Goal: Task Accomplishment & Management: Complete application form

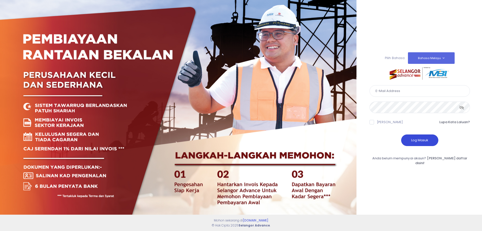
type input "perwirashahenterprise@gmail.com"
click at [422, 139] on button "Log Masuk" at bounding box center [419, 140] width 37 height 12
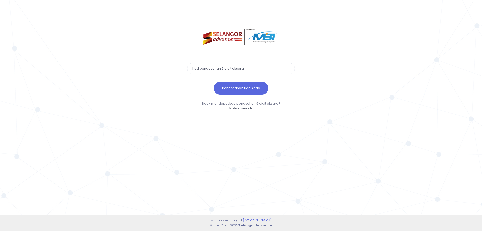
paste input "724279"
type input "724279"
click at [255, 90] on button "Pengesahan Kod Anda" at bounding box center [241, 88] width 55 height 13
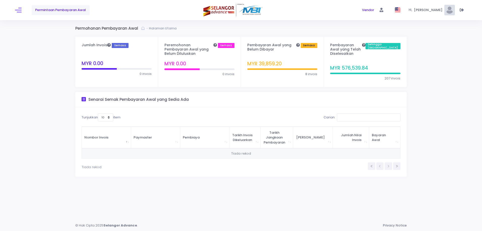
click at [26, 11] on div "Permintaan Pembayaran Awal" at bounding box center [90, 10] width 151 height 20
click at [21, 10] on span at bounding box center [18, 10] width 7 height 1
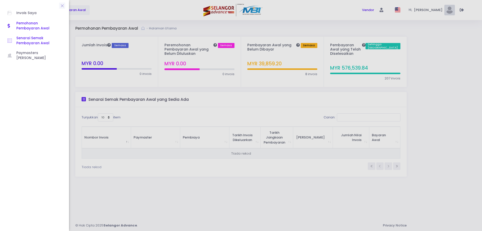
click at [34, 42] on span "Senarai Semak Pembayaran Awal" at bounding box center [38, 41] width 45 height 10
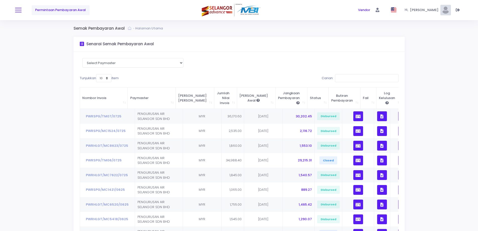
click at [18, 9] on button at bounding box center [18, 10] width 7 height 7
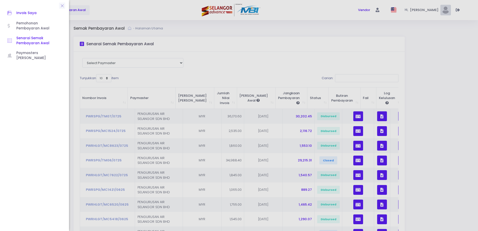
click at [20, 15] on span "Invois Saya" at bounding box center [38, 13] width 45 height 7
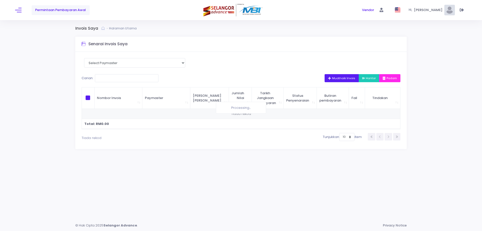
click at [346, 80] on span "Muatnaik Invois" at bounding box center [341, 78] width 27 height 4
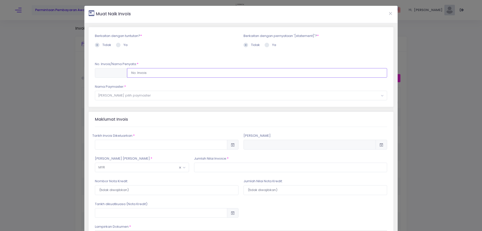
click at [190, 74] on input "text" at bounding box center [257, 73] width 260 height 10
type input "PWRSPG/MC1727/0825"
click at [180, 99] on span "[PERSON_NAME] pilih paymaster" at bounding box center [241, 95] width 292 height 9
select select "638,701,90"
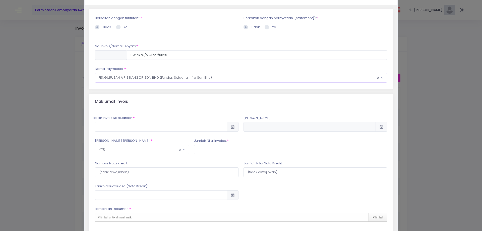
scroll to position [50, 0]
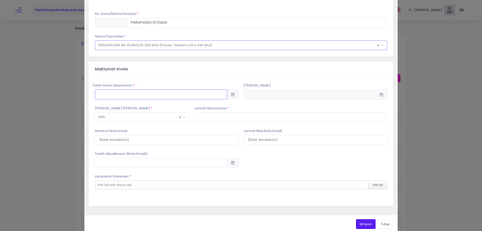
click at [132, 95] on input "text" at bounding box center [161, 94] width 132 height 10
click at [202, 142] on td "15" at bounding box center [200, 141] width 9 height 9
type input "2025-08-15"
type input "2025-11-13"
click at [213, 117] on input "text" at bounding box center [290, 117] width 193 height 10
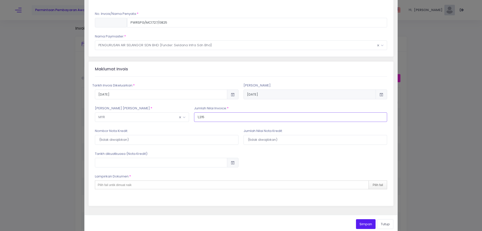
type input "1,215"
click at [207, 184] on div "Pilih fail untik dimuat naik Pilih fail" at bounding box center [241, 184] width 292 height 9
type input "C:\fakepath\INVOICE AIS BATCH 17 PO_PO0000088569_0.pdf"
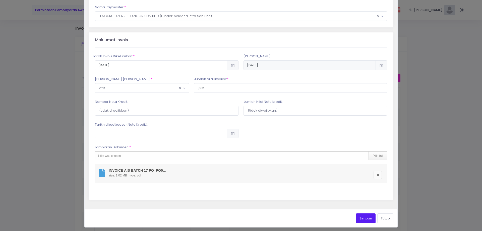
scroll to position [82, 0]
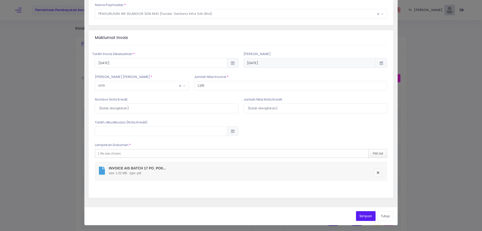
click at [366, 215] on button "Simpan" at bounding box center [366, 216] width 20 height 10
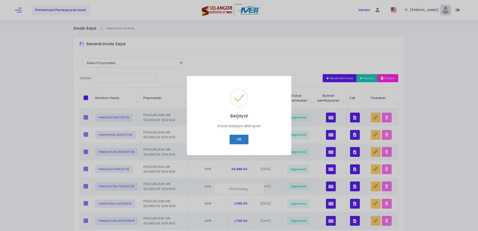
click at [242, 139] on button "OK" at bounding box center [239, 140] width 19 height 10
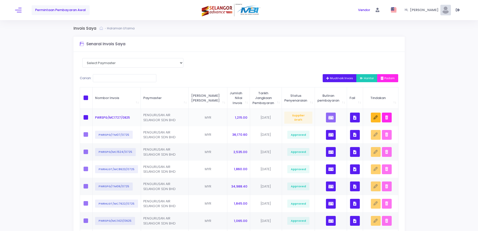
click at [352, 117] on button "button" at bounding box center [355, 117] width 10 height 10
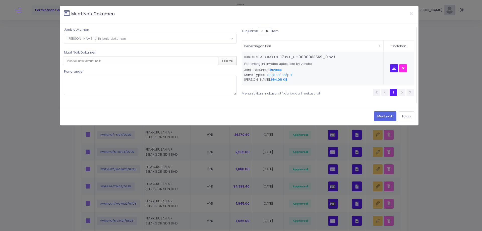
click at [153, 39] on span "Sila pilih jenis dokumen" at bounding box center [150, 38] width 172 height 9
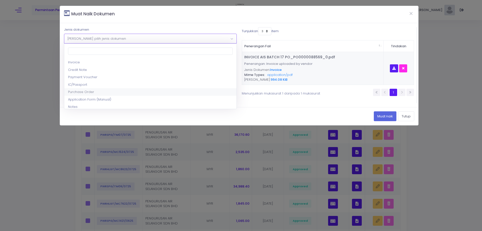
select select "5"
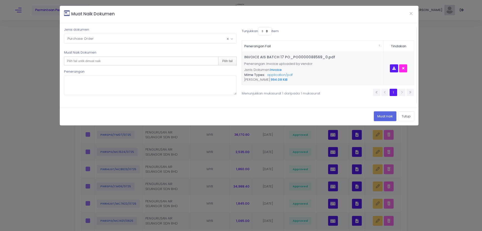
click at [114, 59] on div "Pilih fail untik dimuat naik Pilih fail" at bounding box center [150, 60] width 172 height 9
type input "C:\fakepath\MC BATCH 17 PO_PO0000088569_0.pdf"
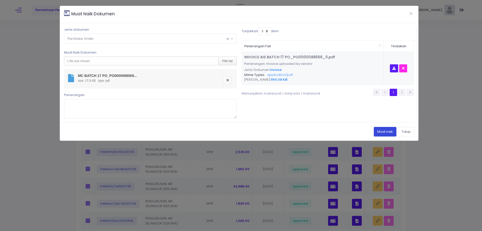
click at [377, 131] on button "Muat naik" at bounding box center [385, 132] width 23 height 10
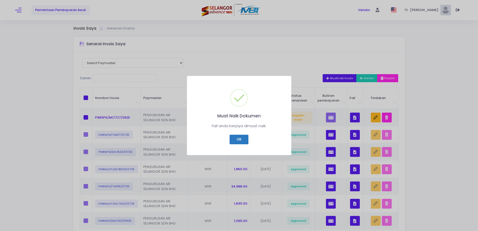
click at [237, 142] on button "OK" at bounding box center [239, 140] width 19 height 10
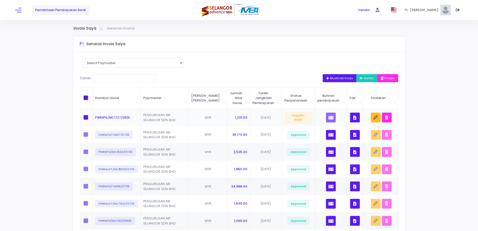
click at [352, 117] on button "button" at bounding box center [355, 117] width 10 height 10
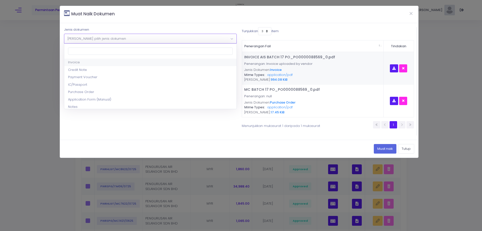
click at [161, 41] on span "Sila pilih jenis dokumen" at bounding box center [150, 38] width 172 height 9
select select "17"
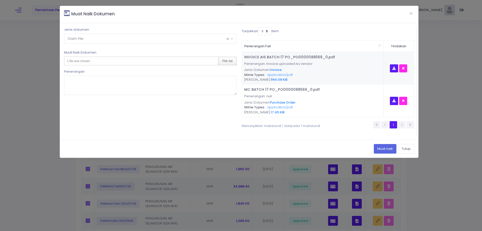
click at [226, 60] on div "Pilih fail" at bounding box center [227, 61] width 18 height 8
type input "C:\fakepath\DL BATCH 17 PO_PO0000088569_0.pdf"
click at [380, 149] on button "Muat naik" at bounding box center [385, 149] width 23 height 10
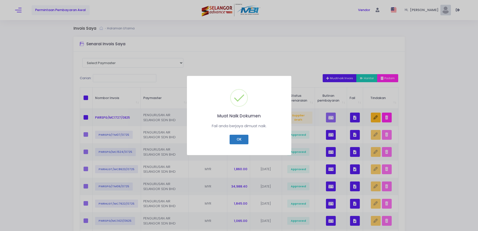
click at [239, 142] on button "OK" at bounding box center [239, 140] width 19 height 10
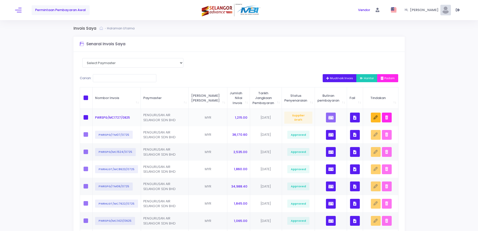
click at [355, 118] on icon "button" at bounding box center [355, 118] width 3 height 0
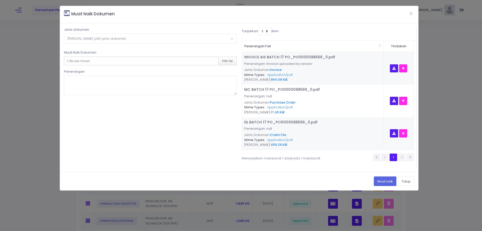
click at [206, 38] on span "Sila pilih jenis dokumen" at bounding box center [150, 38] width 172 height 9
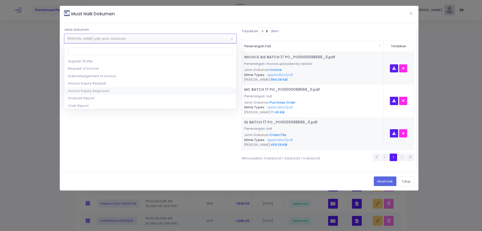
scroll to position [75, 0]
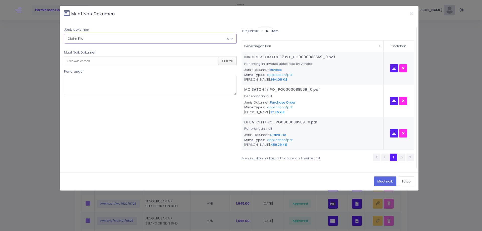
click at [121, 62] on div "1 file was chosen Pilih fail" at bounding box center [150, 60] width 172 height 9
type input "C:\fakepath\AL AIS BATCH 17 PO_PO0000088569_0.pdf"
click at [375, 180] on button "Muat naik" at bounding box center [385, 181] width 23 height 10
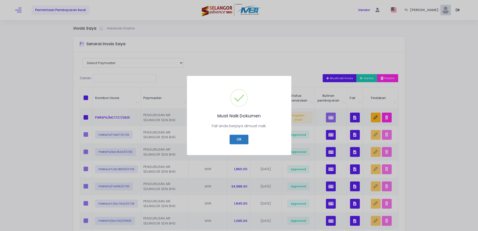
click at [243, 138] on button "OK" at bounding box center [239, 140] width 19 height 10
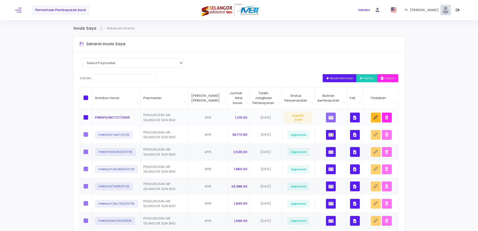
click at [354, 118] on icon "button" at bounding box center [355, 118] width 3 height 0
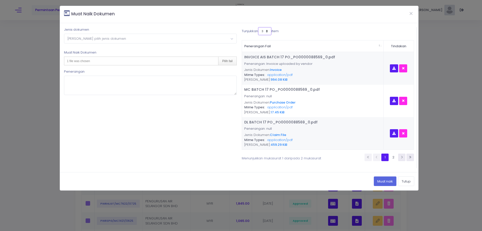
click at [268, 33] on select "3 5 7 10" at bounding box center [264, 31] width 13 height 8
select select "10"
click at [259, 27] on select "3 5 7 10" at bounding box center [264, 31] width 13 height 8
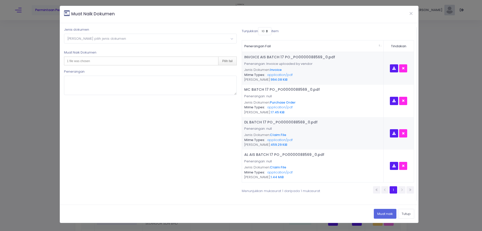
click at [136, 39] on span "Sila pilih jenis dokumen" at bounding box center [150, 38] width 172 height 9
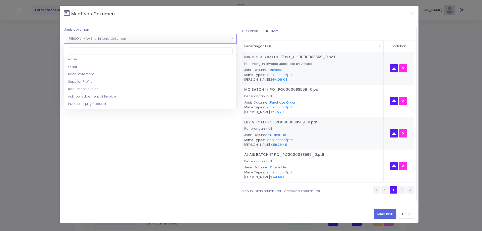
scroll to position [50, 0]
select select "9"
click at [115, 63] on div "1 file was chosen Pilih fail" at bounding box center [150, 60] width 172 height 9
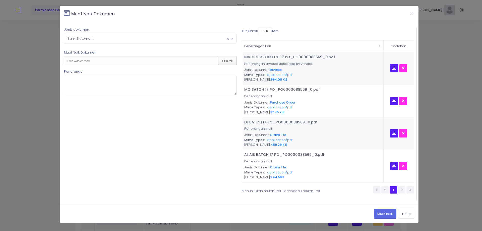
type input "C:\fakepath\BANK STATEMENT BULAN 1 2025.pdf"
click at [383, 211] on button "Muat naik" at bounding box center [385, 214] width 23 height 10
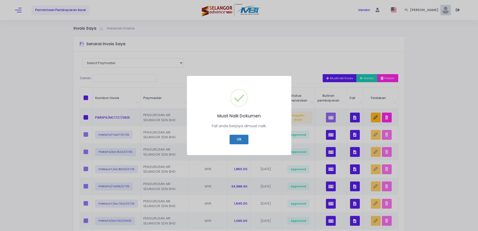
click at [239, 139] on button "OK" at bounding box center [239, 140] width 19 height 10
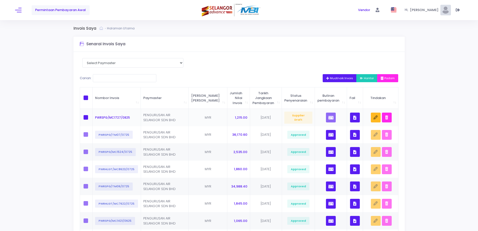
click at [353, 118] on button "button" at bounding box center [355, 117] width 10 height 10
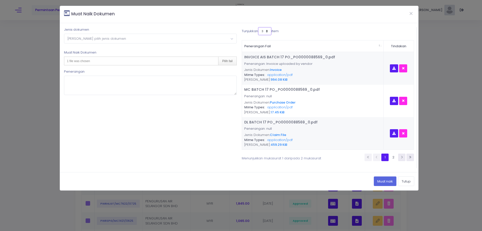
click at [268, 31] on select "3 5 7 10" at bounding box center [264, 31] width 13 height 8
select select "10"
click at [258, 27] on select "3 5 7 10" at bounding box center [264, 31] width 13 height 8
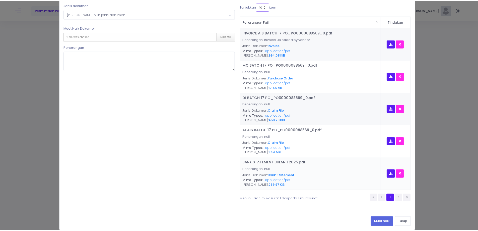
scroll to position [30, 0]
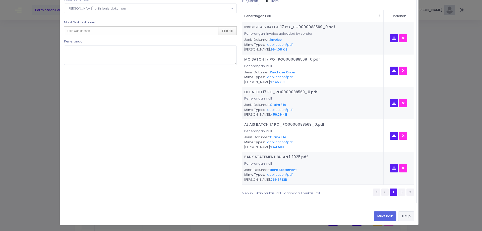
click at [402, 216] on button "Tutup" at bounding box center [406, 216] width 16 height 10
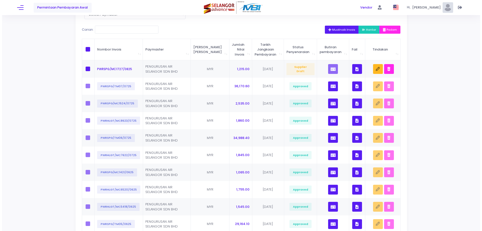
scroll to position [50, 0]
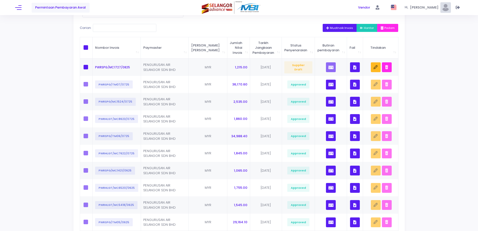
click at [338, 29] on span "Muatnaik Invois" at bounding box center [339, 28] width 27 height 4
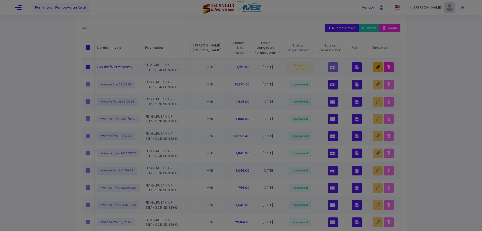
scroll to position [0, 0]
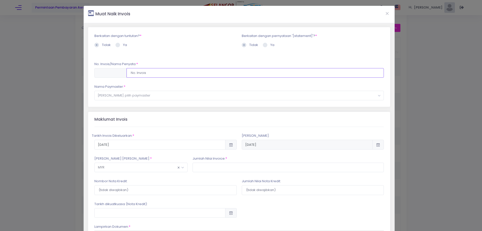
click at [196, 74] on input "text" at bounding box center [256, 73] width 258 height 10
type input "PWRHLGT/MC11629/0825"
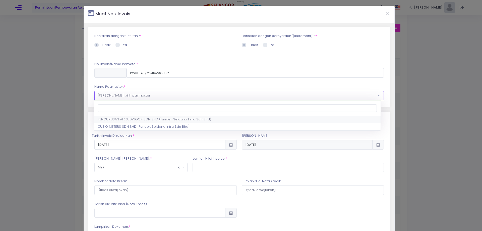
click at [170, 99] on span "Sila pilih paymaster" at bounding box center [239, 95] width 289 height 9
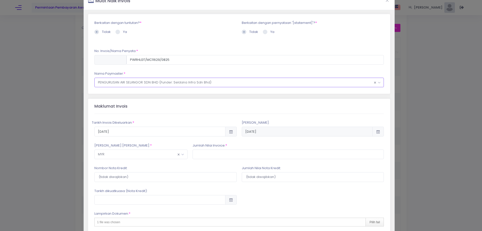
scroll to position [50, 0]
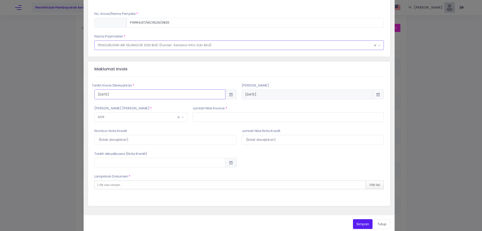
click at [175, 95] on input "2025-08-15" at bounding box center [159, 94] width 131 height 10
click at [199, 140] on td "15" at bounding box center [199, 141] width 9 height 9
click at [210, 114] on input "text" at bounding box center [289, 117] width 192 height 10
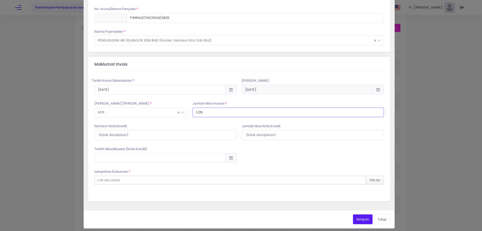
scroll to position [58, 0]
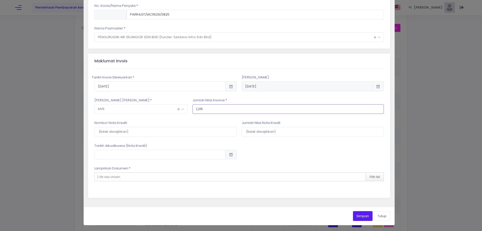
type input "1,215"
click at [184, 176] on div "1 file was chosen Pilih fail" at bounding box center [239, 176] width 290 height 9
type input "C:\fakepath\INVOICE AIS BATCH 116 PO_PO0000089025_0.pdf"
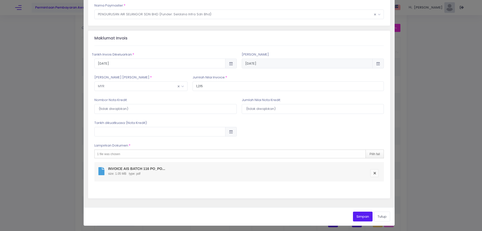
scroll to position [82, 0]
click at [359, 218] on button "Simpan" at bounding box center [363, 216] width 20 height 10
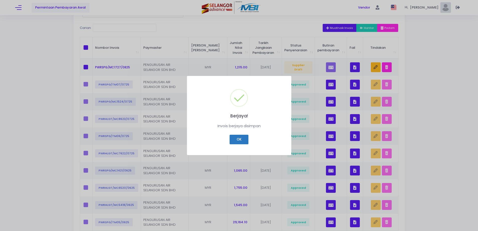
click at [239, 140] on button "OK" at bounding box center [239, 140] width 19 height 10
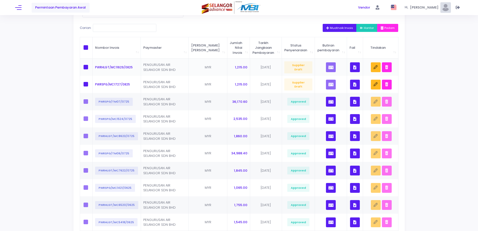
click at [355, 67] on icon "button" at bounding box center [355, 67] width 3 height 0
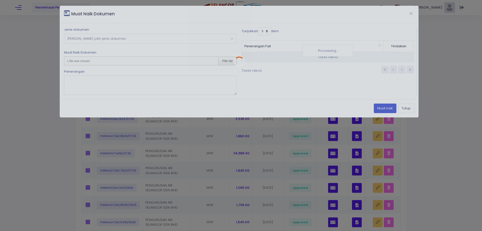
scroll to position [0, 0]
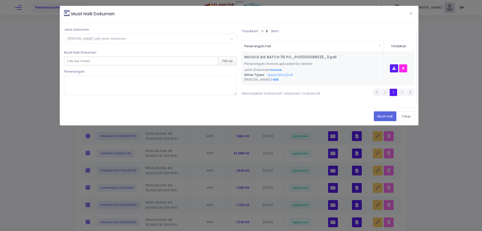
click at [150, 37] on span "Sila pilih jenis dokumen" at bounding box center [150, 38] width 172 height 9
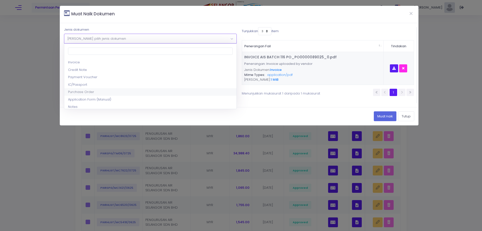
select select "5"
click at [130, 60] on div "1 file was chosen Pilih fail" at bounding box center [150, 60] width 172 height 9
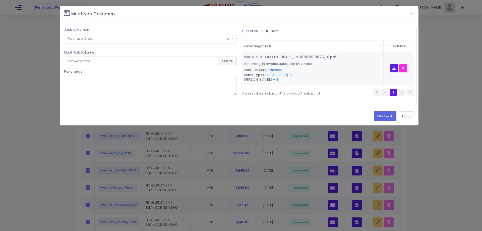
type input "C:\fakepath\MC BATCH 116 PO_PO0000089025_0.pdf"
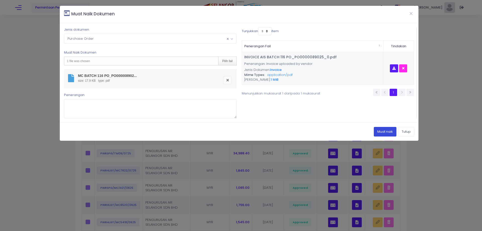
click at [386, 130] on button "Muat naik" at bounding box center [385, 132] width 23 height 10
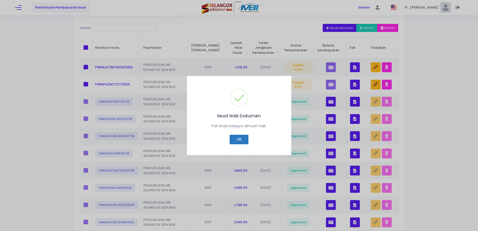
click at [240, 137] on button "OK" at bounding box center [239, 140] width 19 height 10
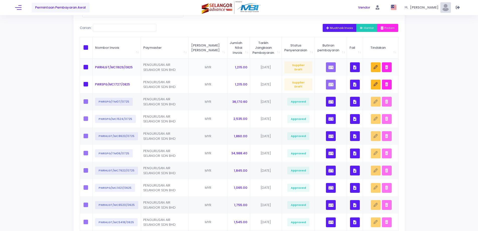
click at [354, 67] on icon "button" at bounding box center [355, 67] width 3 height 0
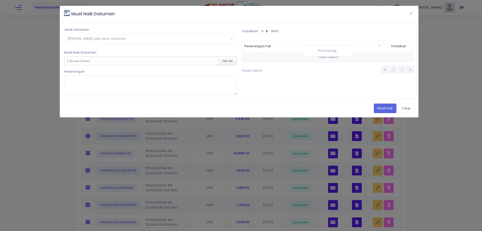
click at [130, 37] on span "Sila pilih jenis dokumen" at bounding box center [150, 38] width 172 height 9
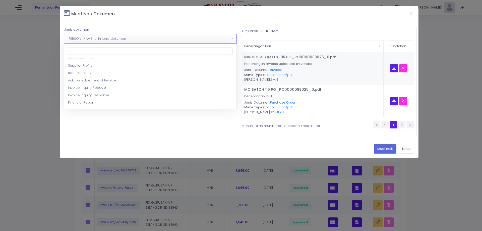
scroll to position [75, 0]
select select "17"
click at [117, 63] on div "1 file was chosen Pilih fail" at bounding box center [150, 60] width 172 height 9
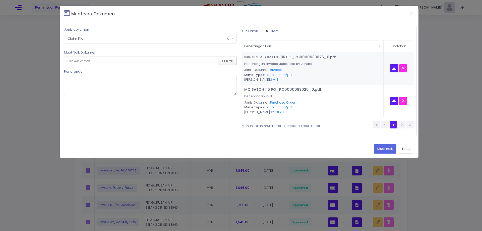
type input "C:\fakepath\DL BATCH 116 PO_PO0000089025_0.pdf"
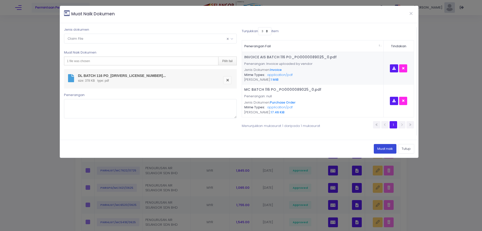
click at [378, 146] on button "Muat naik" at bounding box center [385, 149] width 23 height 10
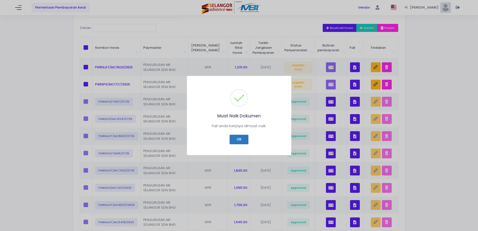
click at [242, 141] on button "OK" at bounding box center [239, 140] width 19 height 10
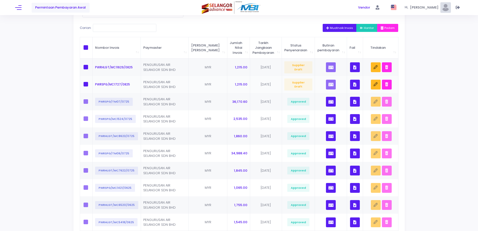
click at [351, 87] on button "button" at bounding box center [355, 85] width 10 height 10
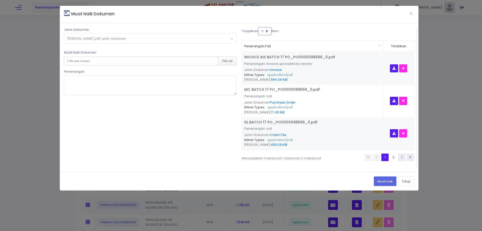
click at [262, 30] on select "3 5 7 10" at bounding box center [264, 31] width 13 height 8
select select "10"
click at [258, 27] on select "3 5 7 10" at bounding box center [264, 31] width 13 height 8
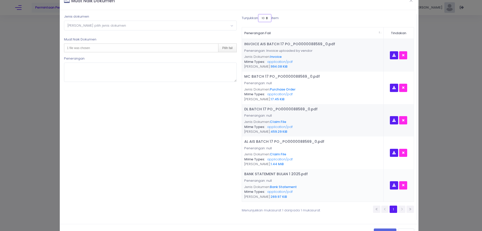
scroll to position [30, 0]
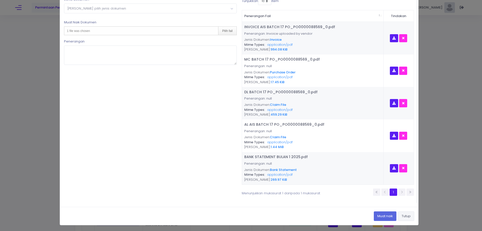
click at [399, 217] on button "Tutup" at bounding box center [406, 216] width 16 height 10
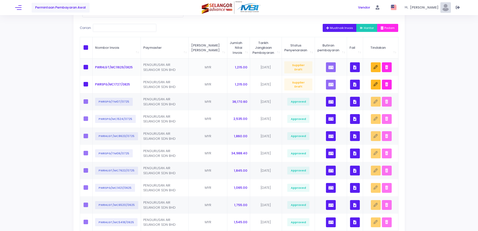
click at [355, 67] on icon "button" at bounding box center [355, 67] width 3 height 0
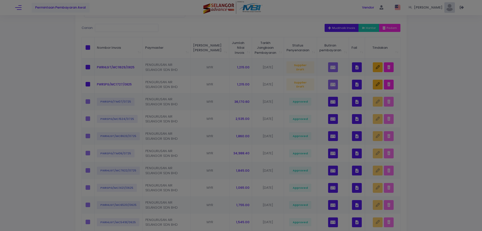
scroll to position [0, 0]
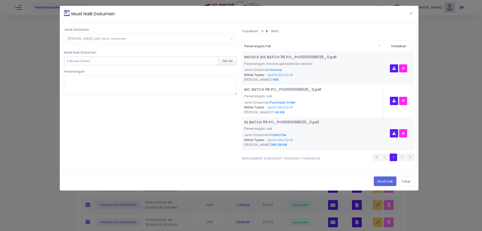
click at [100, 39] on span "Sila pilih jenis dokumen" at bounding box center [97, 38] width 59 height 5
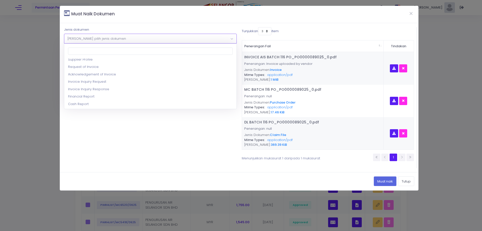
scroll to position [75, 0]
click at [102, 63] on div "1 file was chosen Pilih fail" at bounding box center [150, 60] width 172 height 9
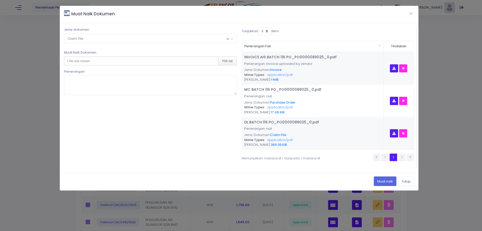
type input "C:\fakepath\AL AIS BATCH 116 PO_PO0000089025_0.pdf"
click at [382, 179] on button "Muat naik" at bounding box center [385, 181] width 23 height 10
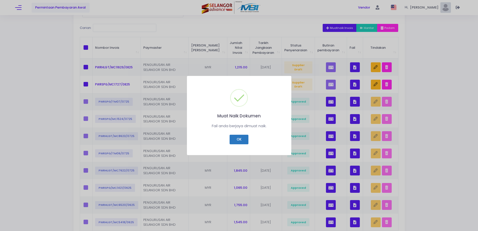
click at [245, 141] on button "OK" at bounding box center [239, 140] width 19 height 10
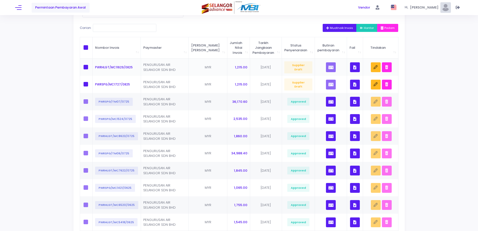
click at [357, 69] on button "button" at bounding box center [355, 67] width 10 height 10
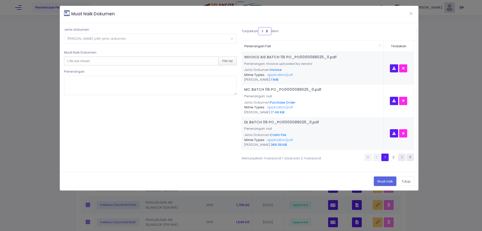
click at [263, 33] on select "3 5 7 10" at bounding box center [264, 31] width 13 height 8
select select "10"
click at [259, 27] on select "3 5 7 10" at bounding box center [264, 31] width 13 height 8
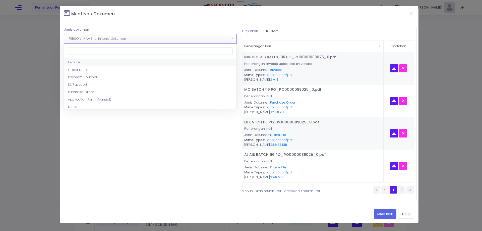
click at [191, 40] on span "Sila pilih jenis dokumen" at bounding box center [150, 38] width 172 height 9
select select "9"
click at [171, 60] on div "1 file was chosen Pilih fail" at bounding box center [150, 60] width 172 height 9
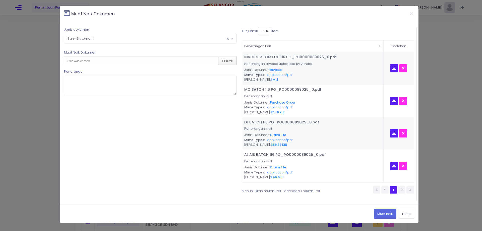
type input "C:\fakepath\BANK STATEMENT BULAN 1 2025.pdf"
click at [374, 212] on button "Muat naik" at bounding box center [385, 214] width 23 height 10
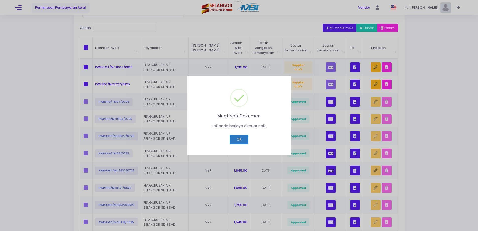
click at [246, 140] on button "OK" at bounding box center [239, 140] width 19 height 10
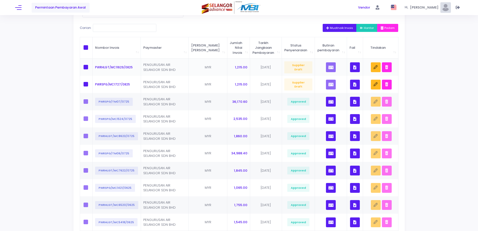
click at [352, 64] on button "button" at bounding box center [355, 67] width 10 height 10
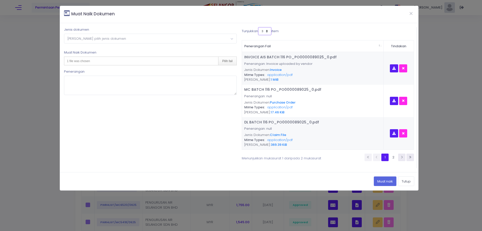
click at [270, 32] on select "3 5 7 10" at bounding box center [264, 31] width 13 height 8
select select "10"
click at [258, 27] on select "3 5 7 10" at bounding box center [264, 31] width 13 height 8
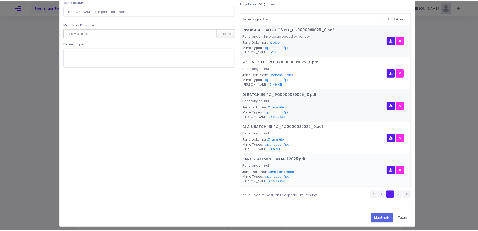
scroll to position [30, 0]
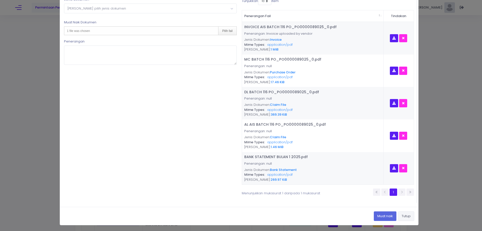
click at [402, 214] on button "Tutup" at bounding box center [406, 216] width 16 height 10
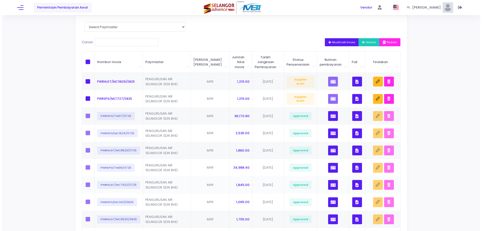
scroll to position [25, 0]
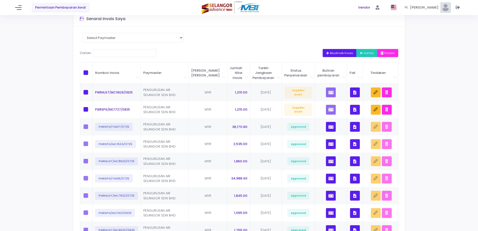
click at [424, 100] on div "Invois Saya Halaman Utama Senarai Invois Saya Select Paymaster PENGURUSAN AIR S…" at bounding box center [239, 147] width 478 height 304
click at [330, 54] on span "Muatnaik Invois" at bounding box center [339, 53] width 27 height 4
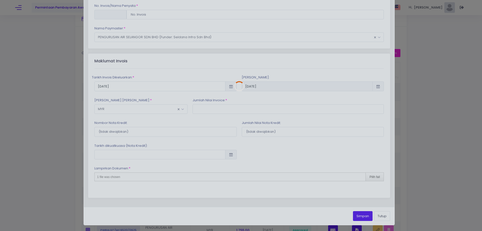
scroll to position [0, 0]
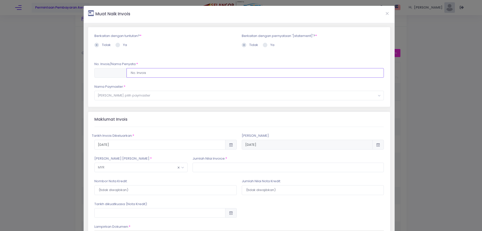
click at [154, 71] on input "text" at bounding box center [256, 73] width 258 height 10
type input "PWRHLGT/MC10528/0825"
click at [177, 56] on div "Berkaitan dengan tuntutan? * Tidak Ya * *" at bounding box center [239, 44] width 290 height 34
click at [147, 97] on span "Sila pilih paymaster" at bounding box center [239, 95] width 289 height 9
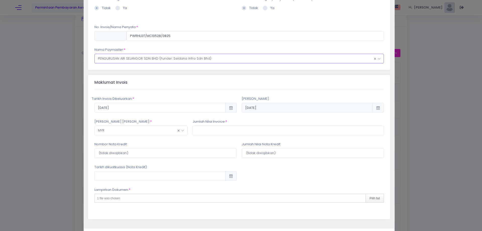
scroll to position [50, 0]
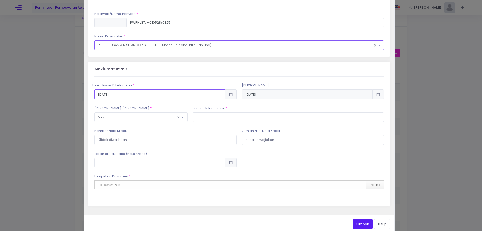
click at [158, 94] on input "2025-08-15" at bounding box center [159, 94] width 131 height 10
click at [201, 142] on td "15" at bounding box center [199, 141] width 9 height 9
click at [209, 117] on input "text" at bounding box center [289, 117] width 192 height 10
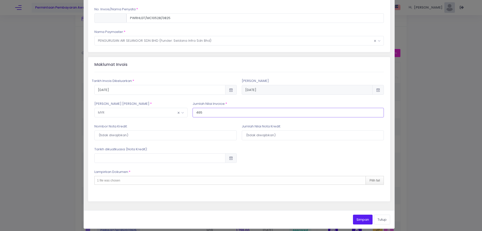
scroll to position [58, 0]
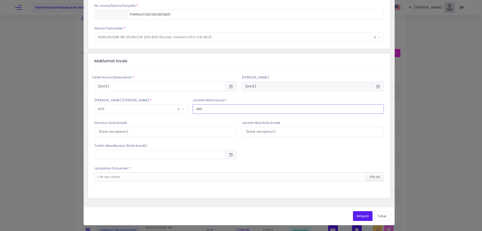
type input "465"
click at [196, 179] on div "1 file was chosen Pilih fail" at bounding box center [239, 176] width 290 height 9
type input "C:\fakepath\INVOICE AIS MC BATCH 105 PO_PO0000088499_0.pdf"
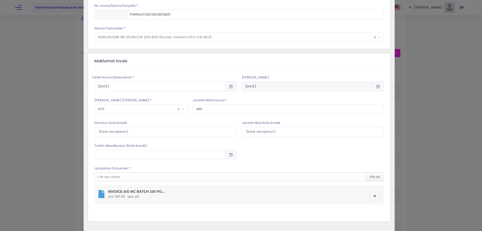
scroll to position [82, 0]
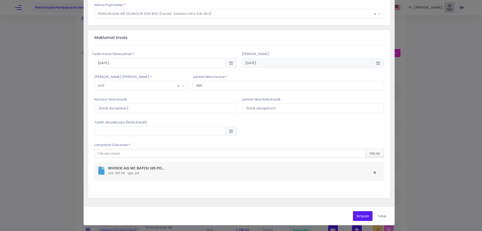
click at [355, 215] on button "Simpan" at bounding box center [363, 216] width 20 height 10
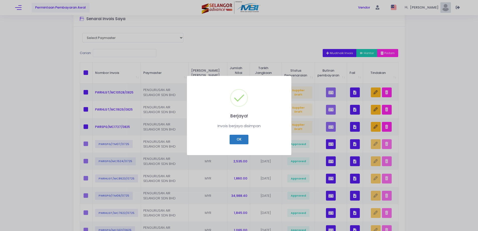
click at [240, 138] on button "OK" at bounding box center [239, 140] width 19 height 10
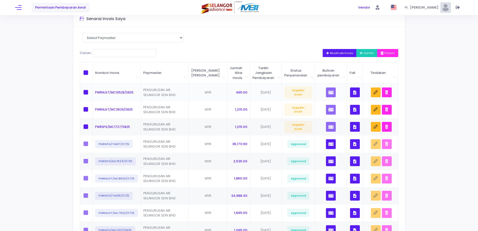
click at [355, 92] on icon "button" at bounding box center [355, 92] width 3 height 0
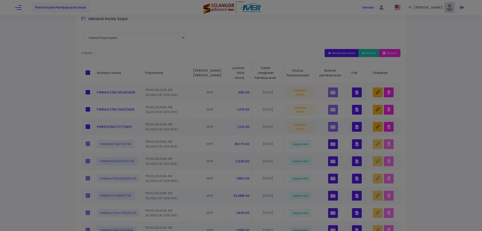
scroll to position [0, 0]
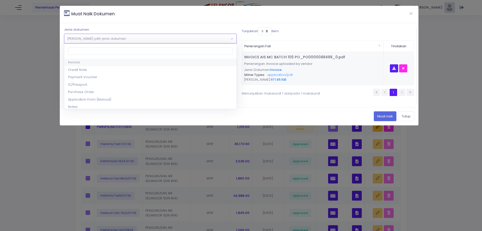
click at [187, 37] on span "Sila pilih jenis dokumen" at bounding box center [150, 38] width 172 height 9
select select "5"
click at [134, 61] on div "1 file was chosen Pilih fail" at bounding box center [150, 60] width 172 height 9
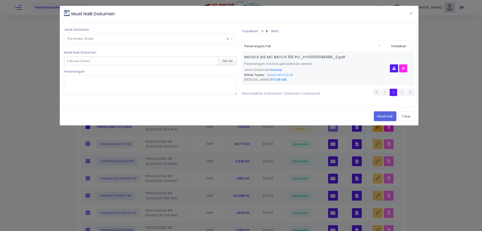
type input "C:\fakepath\MC BATCH 105 PO_PO0000088499_0.pdf"
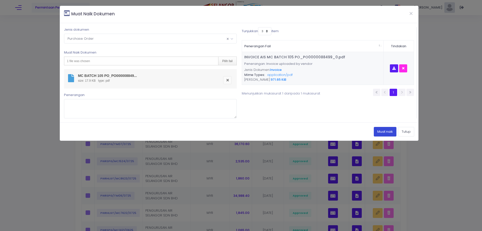
click at [378, 132] on button "Muat naik" at bounding box center [385, 132] width 23 height 10
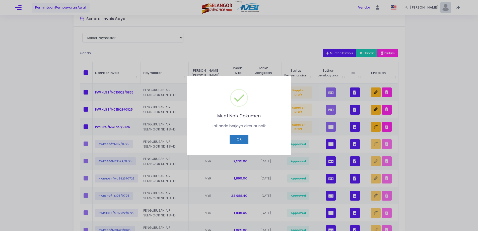
click at [244, 141] on button "OK" at bounding box center [239, 140] width 19 height 10
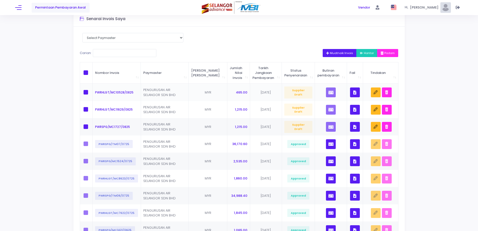
click at [354, 92] on icon "button" at bounding box center [355, 92] width 3 height 0
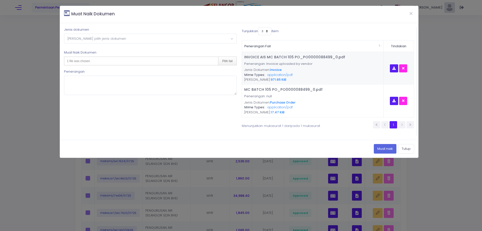
click at [185, 36] on span "Sila pilih jenis dokumen" at bounding box center [150, 38] width 172 height 9
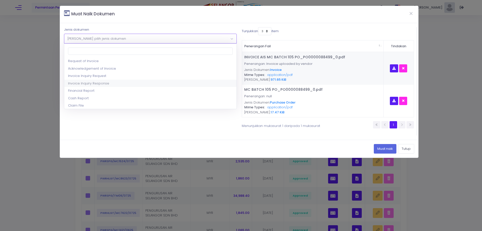
scroll to position [100, 0]
select select "17"
click at [125, 37] on span "× Claim File" at bounding box center [150, 38] width 172 height 9
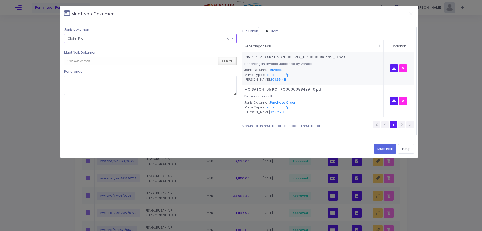
click at [229, 59] on div "Pilih fail" at bounding box center [227, 61] width 18 height 8
type input "C:\fakepath\DL MC BATCH 105 PO_PO0000088499_0.pdf"
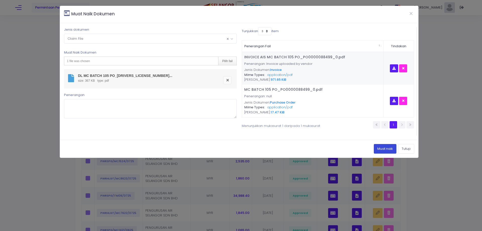
click at [384, 148] on button "Muat naik" at bounding box center [385, 149] width 23 height 10
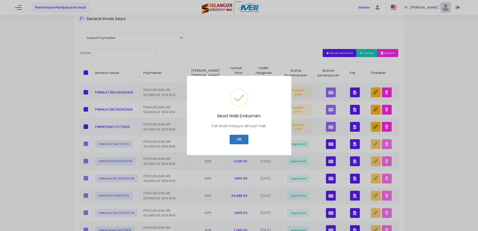
click at [240, 137] on button "OK" at bounding box center [239, 140] width 19 height 10
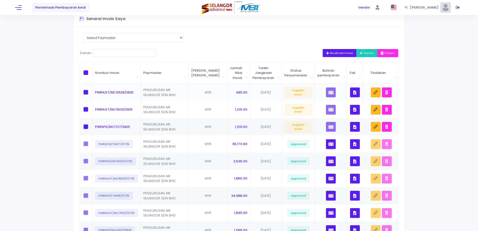
click at [357, 93] on button "button" at bounding box center [355, 92] width 10 height 10
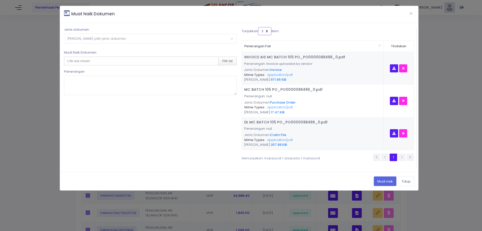
click at [270, 34] on select "3 5 7 10" at bounding box center [264, 31] width 13 height 8
select select "10"
click at [259, 27] on select "3 5 7 10" at bounding box center [264, 31] width 13 height 8
click at [208, 41] on span "Sila pilih jenis dokumen" at bounding box center [150, 38] width 172 height 9
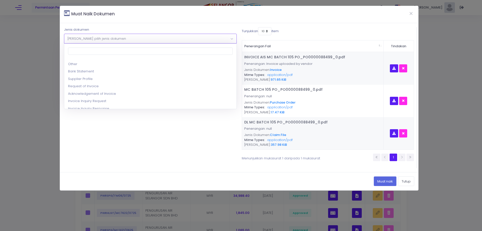
scroll to position [75, 0]
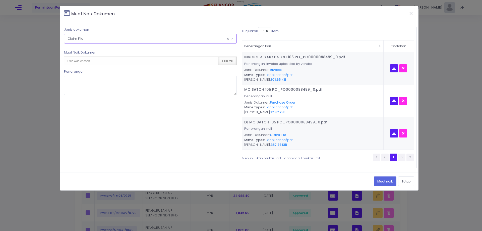
click at [231, 61] on div "Pilih fail" at bounding box center [227, 61] width 18 height 8
type input "C:\fakepath\AL AIS MC BATCH 105 PO_PO0000088499_0.pdf"
click at [382, 178] on button "Muat naik" at bounding box center [385, 181] width 23 height 10
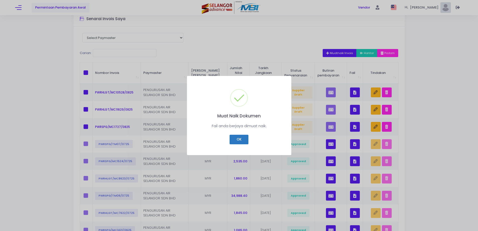
click at [248, 137] on button "OK" at bounding box center [239, 140] width 19 height 10
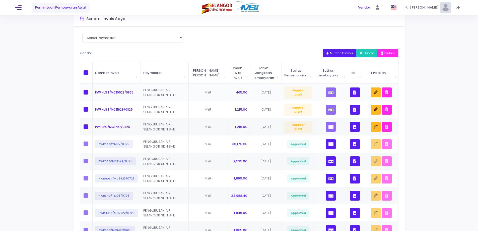
click at [358, 92] on button "button" at bounding box center [355, 92] width 10 height 10
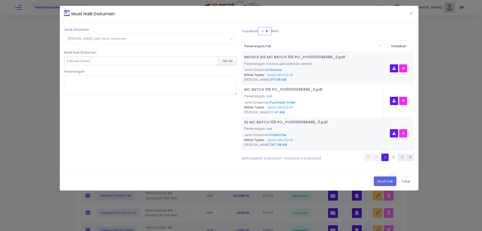
click at [268, 32] on select "3 5 7 10" at bounding box center [264, 31] width 13 height 8
select select "10"
click at [259, 27] on select "3 5 7 10" at bounding box center [264, 31] width 13 height 8
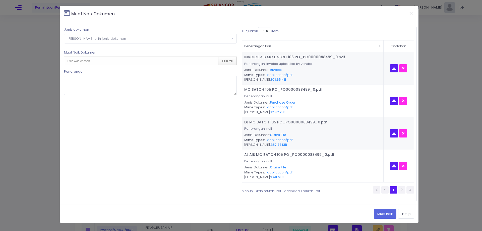
click at [193, 41] on span "Sila pilih jenis dokumen" at bounding box center [150, 38] width 172 height 9
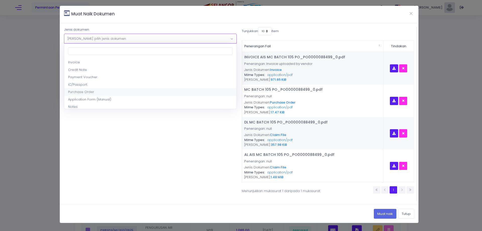
scroll to position [25, 0]
select select "9"
click at [134, 63] on div "1 file was chosen Pilih fail" at bounding box center [150, 60] width 172 height 9
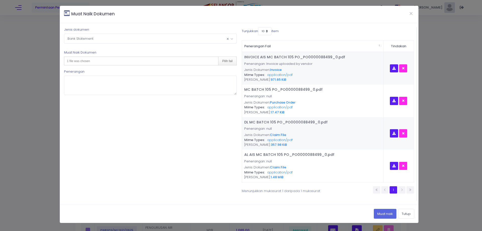
type input "C:\fakepath\BANK STATEMENT BULAN 1 2025.pdf"
click at [381, 213] on button "Muat naik" at bounding box center [385, 214] width 23 height 10
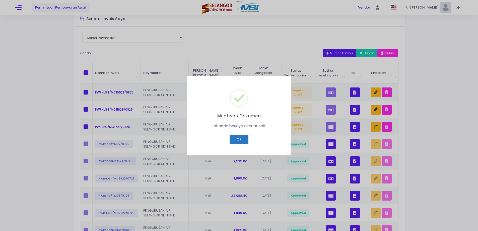
click at [236, 138] on button "OK" at bounding box center [239, 140] width 19 height 10
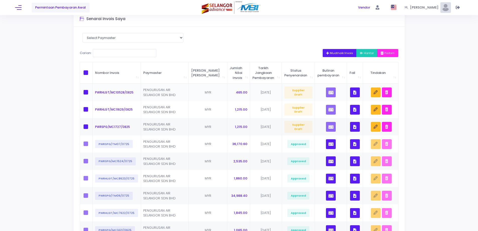
click at [356, 92] on icon "button" at bounding box center [355, 92] width 3 height 0
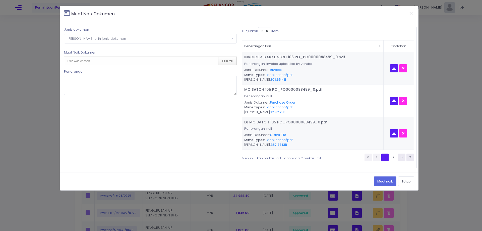
click at [266, 26] on div "Jenis dokumen Sila pilih jenis dokumen Invoice Credit Note Payment Voucher IC/P…" at bounding box center [239, 97] width 358 height 149
click at [266, 30] on select "3 5 7 10" at bounding box center [264, 31] width 13 height 8
select select "10"
click at [258, 27] on select "3 5 7 10" at bounding box center [264, 31] width 13 height 8
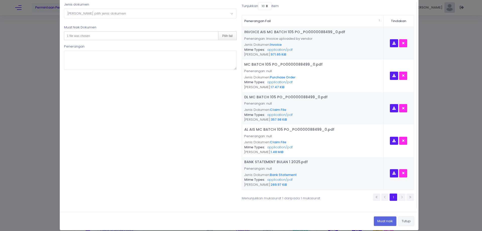
click at [399, 221] on button "Tutup" at bounding box center [406, 221] width 16 height 10
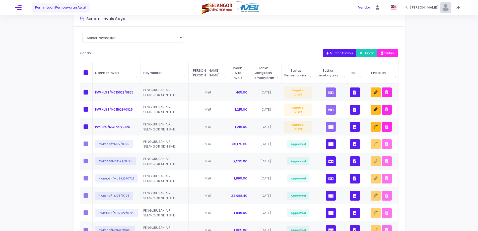
click at [86, 73] on span at bounding box center [86, 72] width 5 height 5
click at [91, 73] on input "checkbox" at bounding box center [92, 71] width 3 height 3
checkbox input "true"
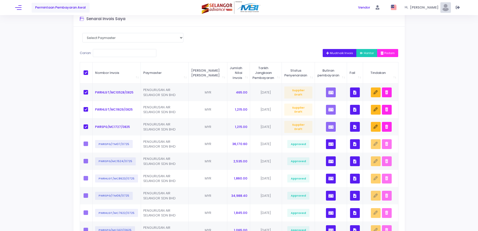
checkbox input "true"
click at [366, 53] on span "Hantar" at bounding box center [367, 53] width 14 height 4
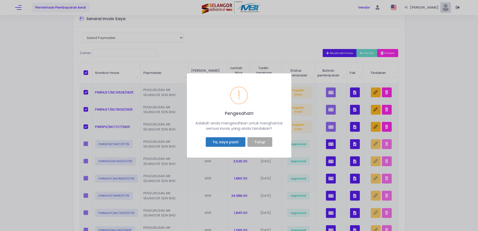
click at [231, 144] on button "Ya, saya pasti" at bounding box center [225, 142] width 39 height 10
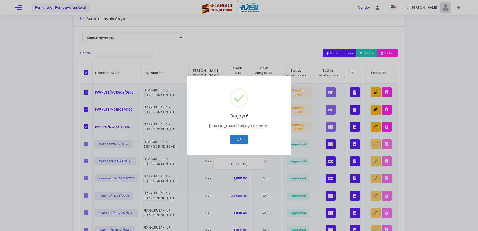
click at [239, 140] on button "OK" at bounding box center [239, 140] width 19 height 10
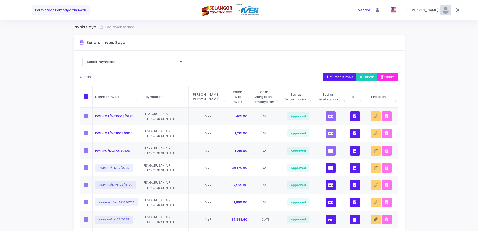
scroll to position [0, 0]
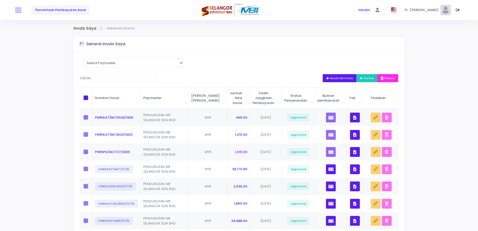
click at [20, 9] on button at bounding box center [18, 10] width 7 height 7
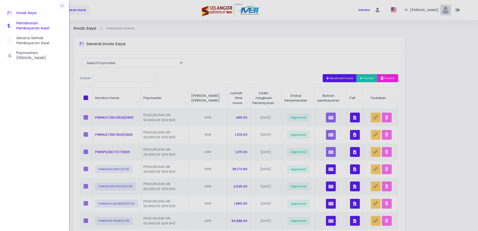
click at [23, 25] on span "Pemohonan Pembayaran Awal" at bounding box center [38, 26] width 45 height 10
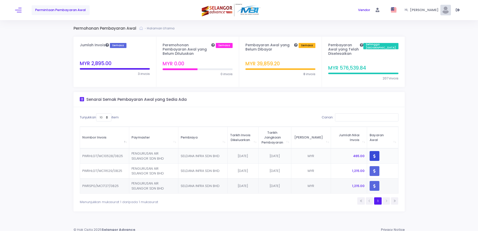
click at [374, 156] on icon "button" at bounding box center [375, 156] width 2 height 0
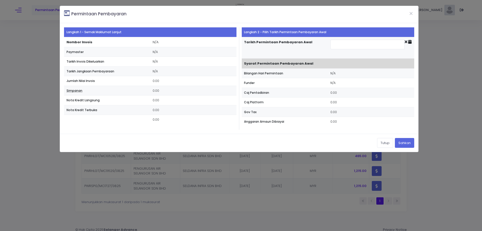
type input "2025-08-20"
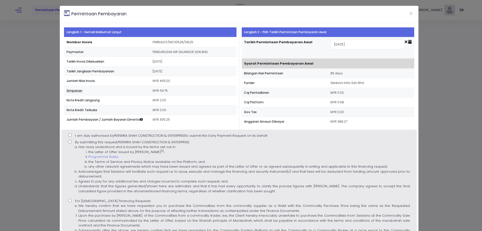
drag, startPoint x: 71, startPoint y: 135, endPoint x: 69, endPoint y: 141, distance: 6.3
click at [71, 137] on label "I am duly authorised by PERWIRA SHAH CONSTRUCTION & ENTERPRISE to submit this E…" at bounding box center [168, 135] width 200 height 5
click at [71, 137] on input "I am duly authorised by PERWIRA SHAH CONSTRUCTION & ENTERPRISE to submit this E…" at bounding box center [69, 134] width 3 height 3
checkbox input "true"
click at [69, 143] on input "By submitting this request, PERWIRA SHAH CONSTRUCTION & ENTERPRISE : Has read, …" at bounding box center [69, 141] width 3 height 3
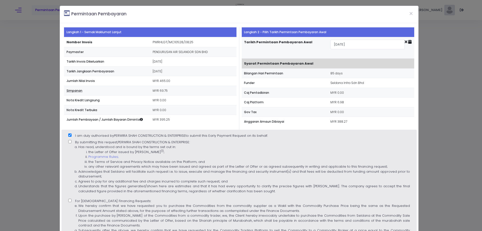
checkbox input "true"
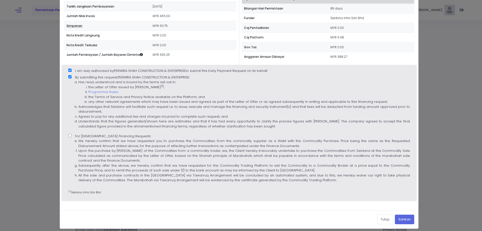
scroll to position [68, 0]
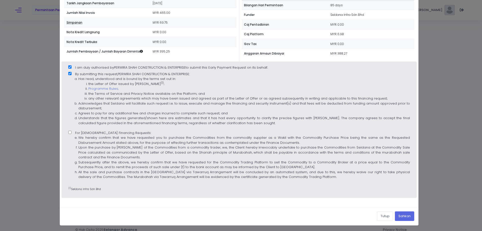
click at [69, 133] on input "For Islamic Financing Requests: We hereby confirm that we have requested you to…" at bounding box center [69, 132] width 3 height 3
checkbox input "true"
click at [408, 218] on button "Sahkan" at bounding box center [404, 216] width 19 height 10
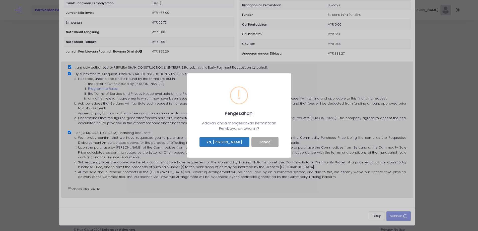
click at [233, 141] on button "Ya, Saya sahkan" at bounding box center [225, 142] width 50 height 10
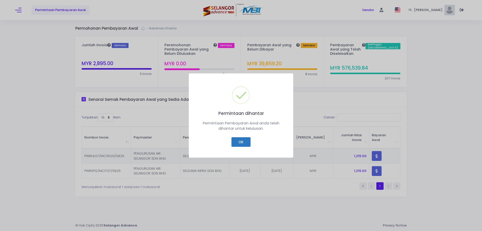
click at [244, 144] on button "OK" at bounding box center [240, 142] width 19 height 10
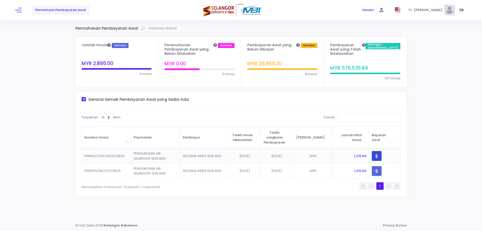
click at [376, 156] on icon "button" at bounding box center [377, 156] width 2 height 0
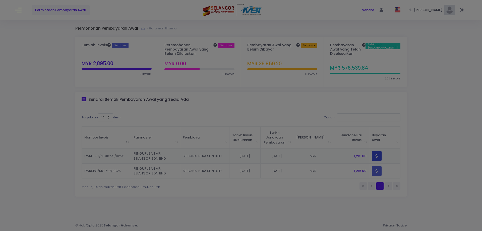
scroll to position [0, 0]
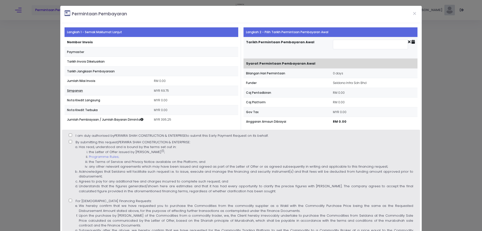
type input "2025-08-20"
click at [70, 135] on input "I am duly authorised by PERWIRA SHAH CONSTRUCTION & ENTERPRISE to submit this E…" at bounding box center [70, 134] width 3 height 3
checkbox input "true"
click at [69, 142] on input "By submitting this request, PERWIRA SHAH CONSTRUCTION & ENTERPRISE : Has read, …" at bounding box center [70, 141] width 3 height 3
checkbox input "true"
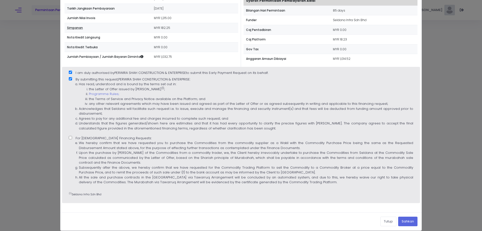
scroll to position [68, 0]
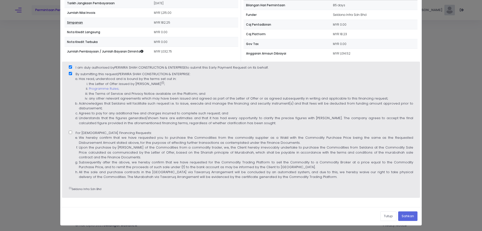
click at [69, 133] on input "For Islamic Financing Requests: We hereby confirm that we have requested you to…" at bounding box center [70, 132] width 3 height 3
checkbox input "true"
click at [401, 217] on button "Sahkan" at bounding box center [407, 216] width 19 height 10
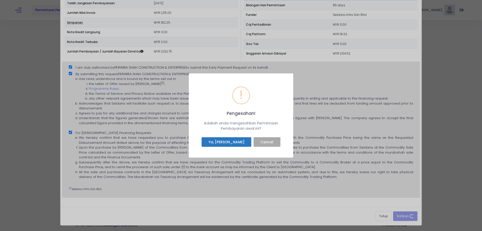
click at [241, 144] on button "Ya, Saya sahkan" at bounding box center [227, 142] width 50 height 10
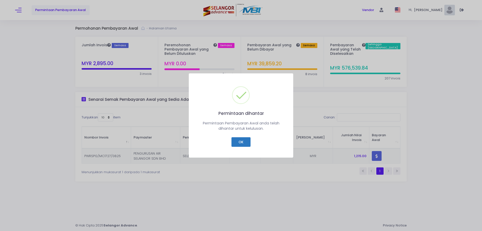
click at [239, 137] on button "OK" at bounding box center [240, 142] width 19 height 10
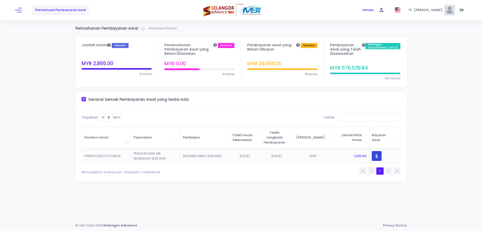
click at [377, 151] on button "button" at bounding box center [377, 156] width 10 height 10
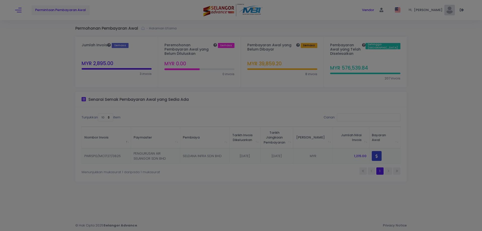
scroll to position [0, 0]
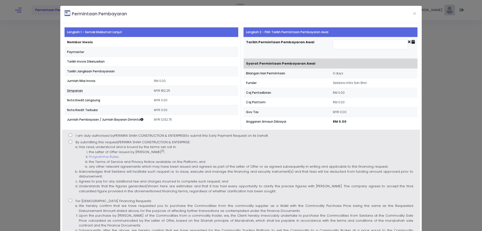
type input "2025-08-20"
click at [71, 135] on input "I am duly authorised by PERWIRA SHAH CONSTRUCTION & ENTERPRISE to submit this E…" at bounding box center [70, 134] width 3 height 3
checkbox input "true"
drag, startPoint x: 70, startPoint y: 141, endPoint x: 82, endPoint y: 153, distance: 16.7
click at [70, 142] on input "By submitting this request, PERWIRA SHAH CONSTRUCTION & ENTERPRISE : Has read, …" at bounding box center [70, 141] width 3 height 3
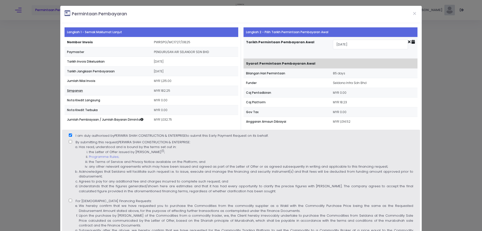
checkbox input "true"
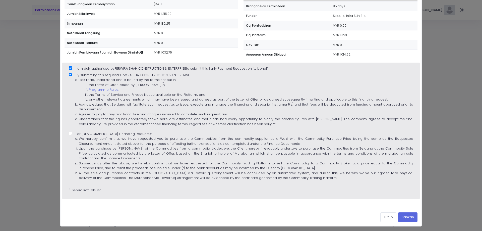
scroll to position [68, 0]
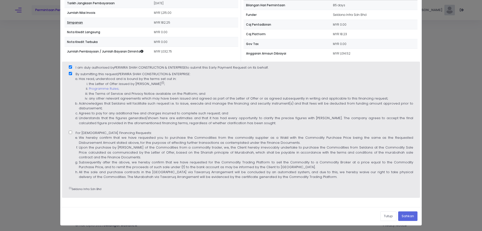
click at [71, 132] on input "For Islamic Financing Requests: We hereby confirm that we have requested you to…" at bounding box center [70, 132] width 3 height 3
checkbox input "true"
click at [404, 217] on button "Sahkan" at bounding box center [407, 216] width 19 height 10
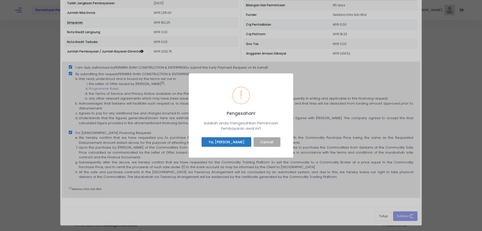
click at [238, 143] on button "Ya, Saya sahkan" at bounding box center [227, 142] width 50 height 10
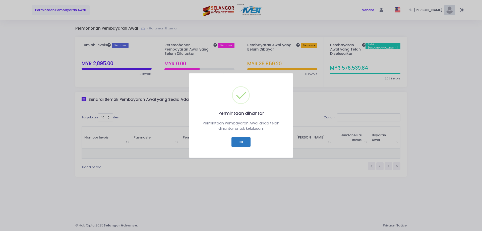
click at [239, 142] on button "OK" at bounding box center [240, 142] width 19 height 10
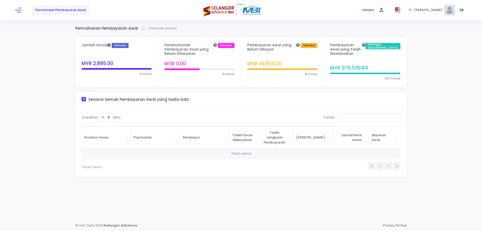
click at [14, 11] on div "Permintaan Pembayaran Awal Vendor Vendor Hi," at bounding box center [241, 10] width 482 height 20
click at [26, 57] on div "Permohonan Pembayaran Awal Halaman Utama Jumlah Invois Semasa" at bounding box center [241, 119] width 482 height 199
click at [19, 9] on button at bounding box center [18, 10] width 7 height 7
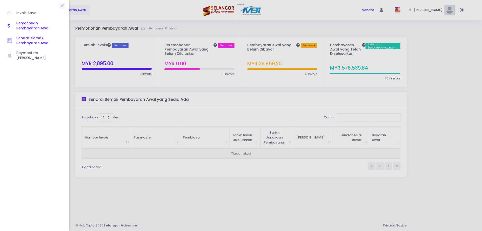
click at [28, 42] on span "Senarai Semak Pembayaran Awal" at bounding box center [38, 41] width 45 height 10
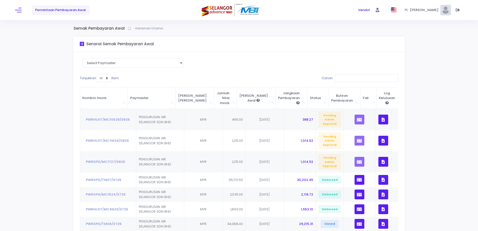
click at [42, 99] on div "Semak Pembayaran Awal Halaman Utama Senarai Semak Pembayaran Awal Select Paymas…" at bounding box center [239, 163] width 478 height 286
